Goal: Task Accomplishment & Management: Use online tool/utility

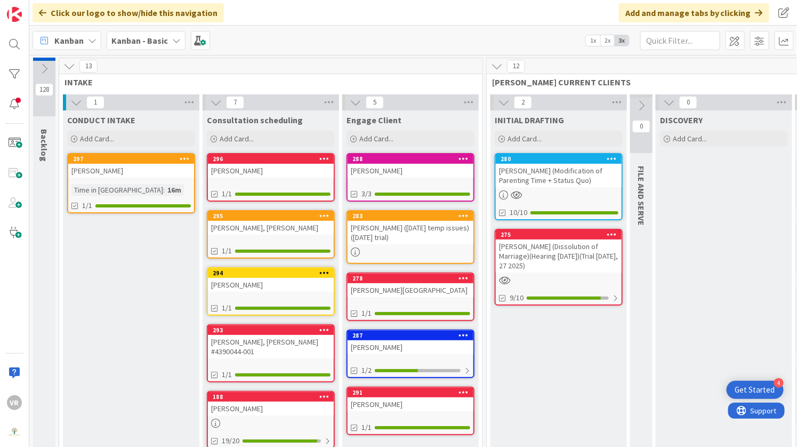
click at [561, 257] on div "[PERSON_NAME] (Dissolution of Marriage)(Hearing [DATE])(Trial [DATE], 27 2025)" at bounding box center [559, 255] width 126 height 33
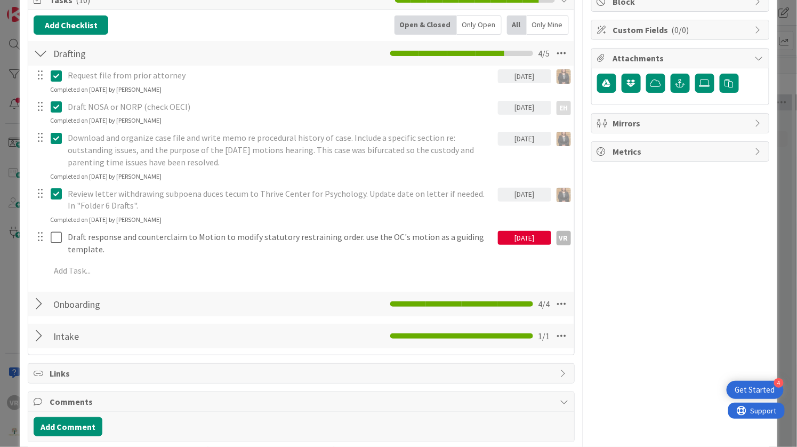
scroll to position [157, 0]
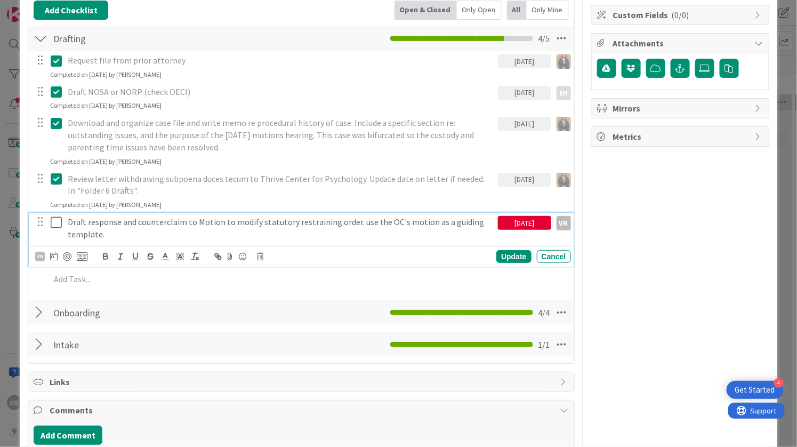
click at [57, 221] on icon at bounding box center [59, 222] width 16 height 13
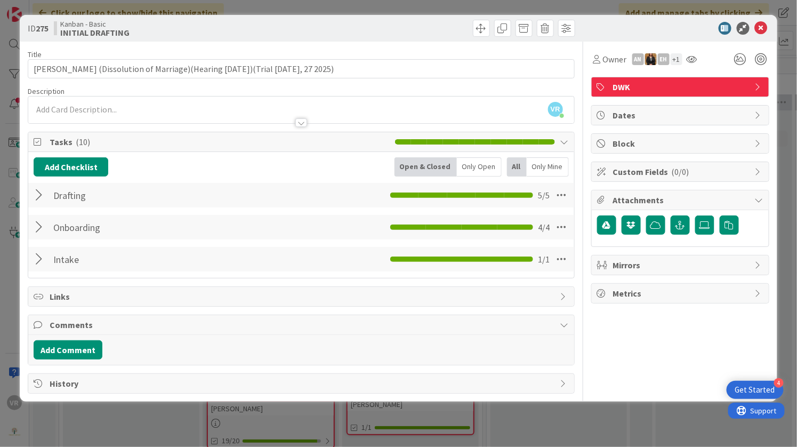
scroll to position [0, 0]
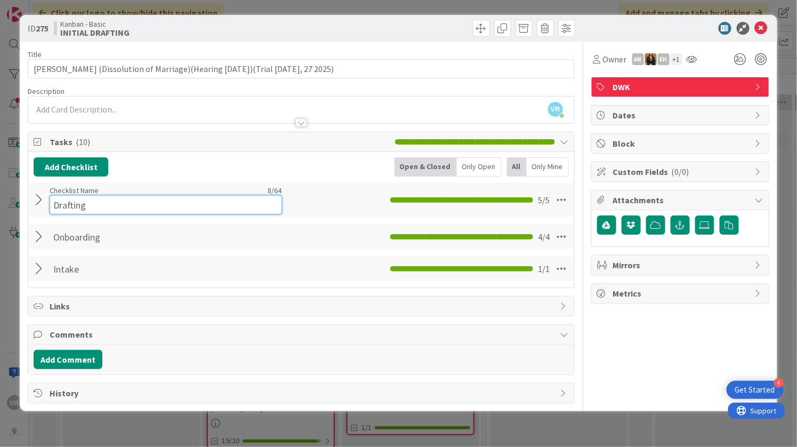
click at [60, 195] on input "Drafting" at bounding box center [166, 204] width 232 height 19
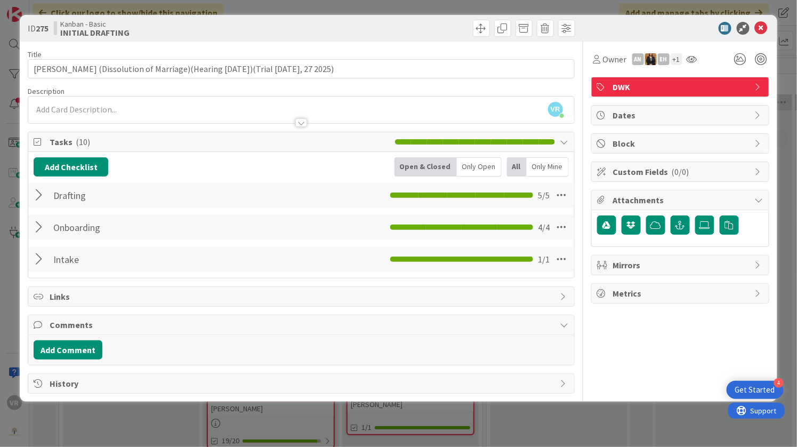
click at [35, 194] on div at bounding box center [41, 194] width 14 height 19
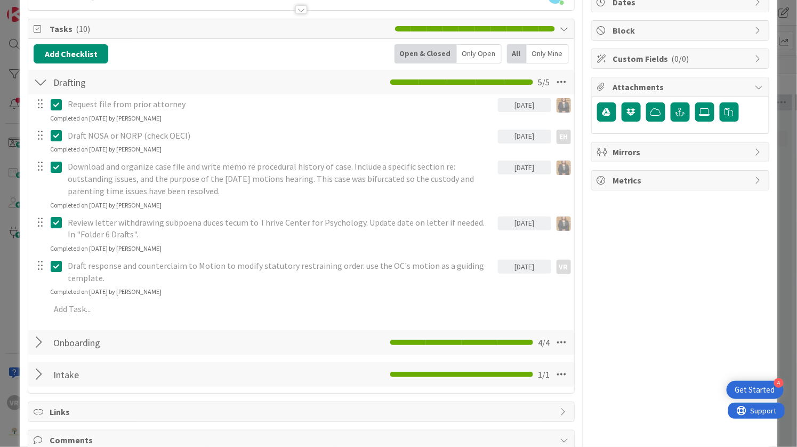
scroll to position [123, 0]
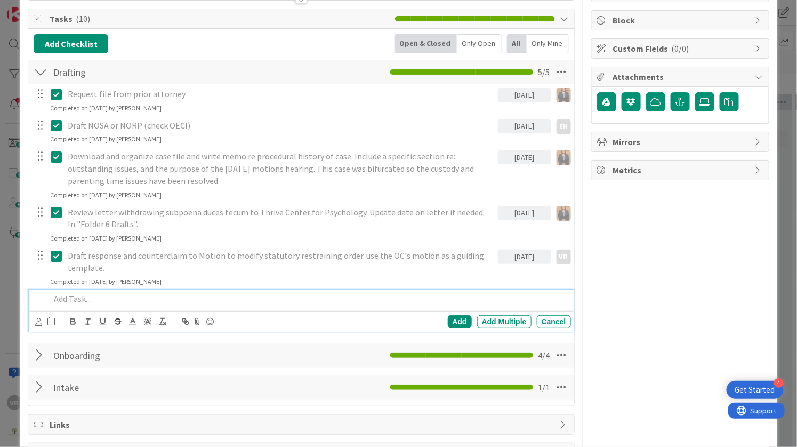
click at [126, 300] on p at bounding box center [308, 299] width 516 height 12
click at [36, 318] on icon at bounding box center [38, 322] width 7 height 8
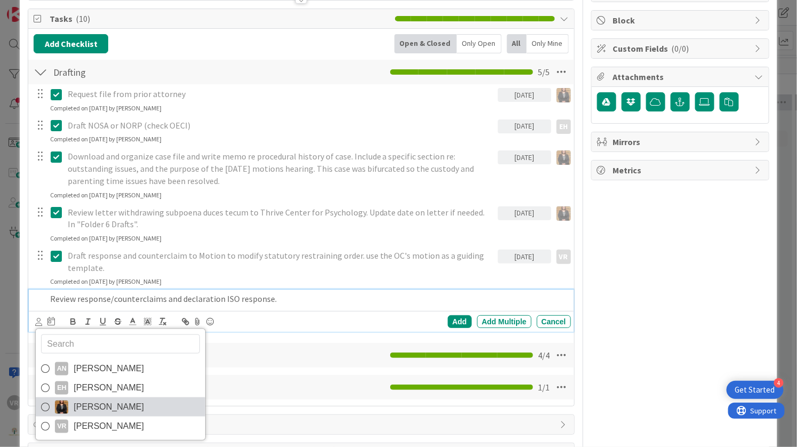
click at [92, 407] on span "[PERSON_NAME]" at bounding box center [109, 407] width 70 height 16
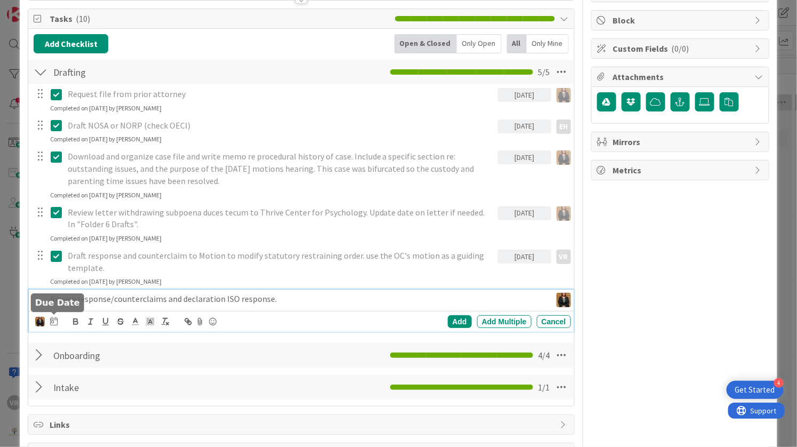
click at [51, 322] on icon at bounding box center [53, 321] width 7 height 9
click at [143, 428] on td "13" at bounding box center [135, 431] width 21 height 20
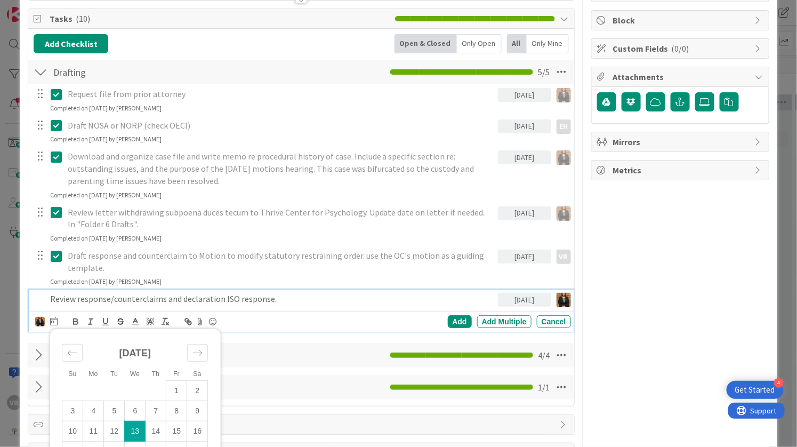
click at [361, 272] on div "Draft response and counterclaim to Motion to modify statutory restraining order…" at bounding box center [280, 261] width 434 height 30
click at [362, 293] on p "Review response/counterclaims and declaration ISO response." at bounding box center [271, 299] width 443 height 12
click at [456, 317] on div "Add" at bounding box center [460, 321] width 24 height 13
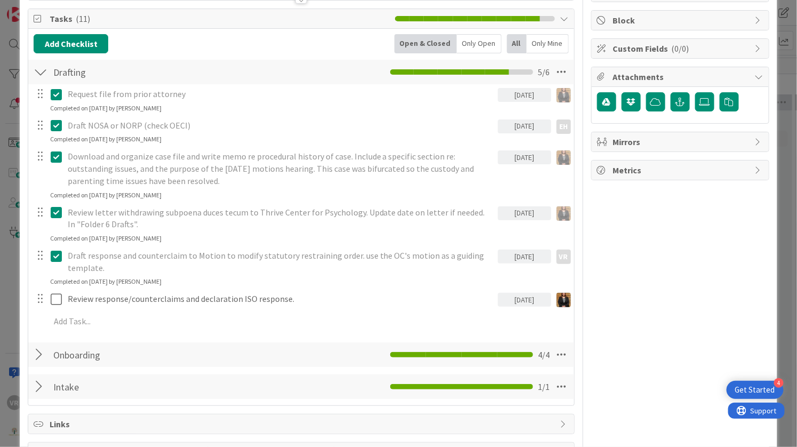
click at [9, 272] on div "ID 275 Kanban - Basic INITIAL DRAFTING Title 93 / 128 [PERSON_NAME] (Dissolutio…" at bounding box center [398, 223] width 797 height 447
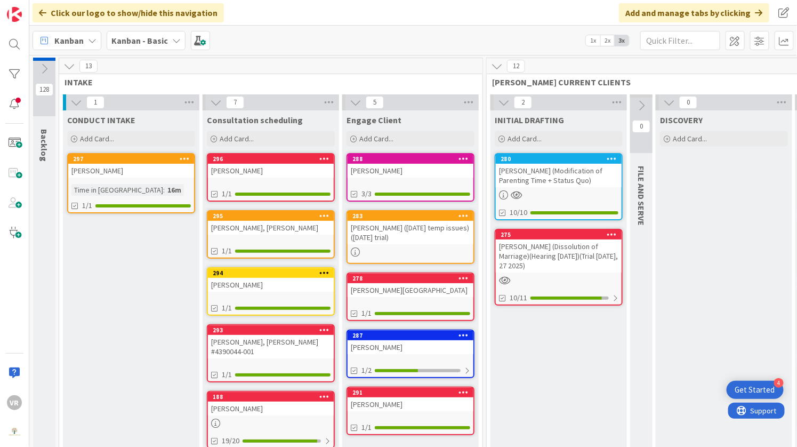
click at [495, 60] on icon at bounding box center [497, 66] width 12 height 12
